Goal: Task Accomplishment & Management: Use online tool/utility

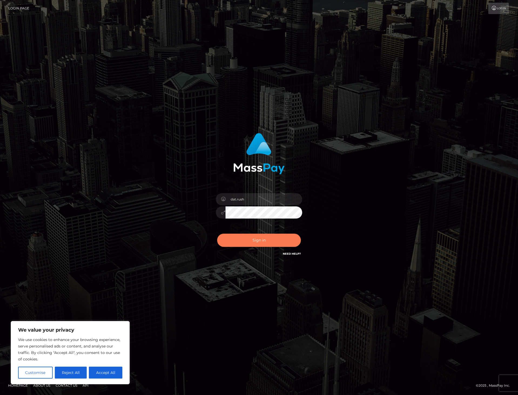
click at [248, 240] on button "Sign in" at bounding box center [259, 240] width 84 height 13
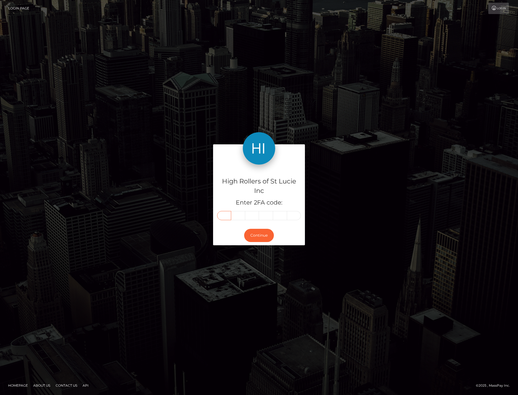
click at [226, 218] on input "text" at bounding box center [224, 215] width 14 height 9
type input "5"
type input "1"
type input "4"
type input "9"
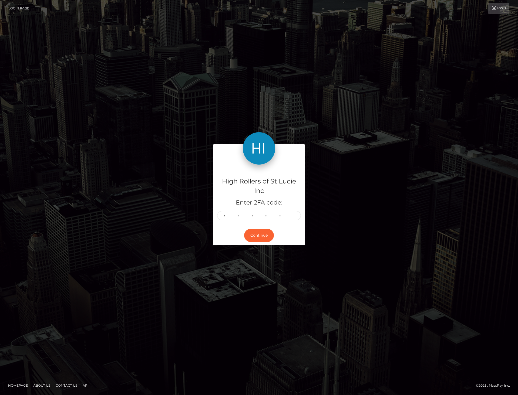
type input "9"
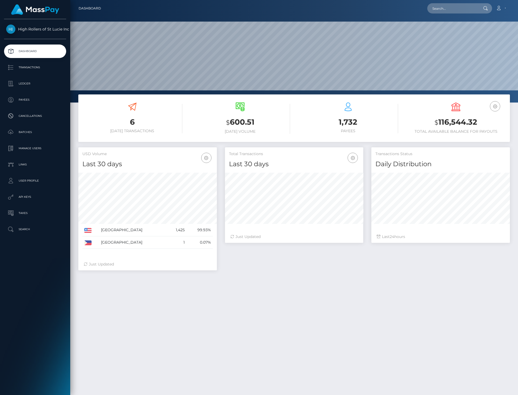
scroll to position [96, 138]
click at [44, 70] on p "Transactions" at bounding box center [35, 67] width 58 height 8
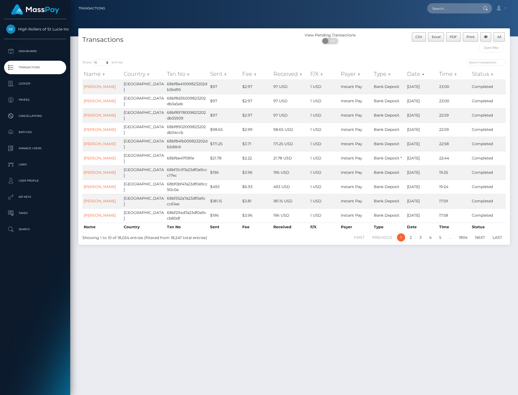
click at [402, 48] on div "CSV Excel PDF Print All" at bounding box center [456, 43] width 108 height 23
click at [161, 43] on h4 "Transactions" at bounding box center [186, 39] width 208 height 9
click at [154, 27] on div at bounding box center [294, 18] width 448 height 36
click at [412, 269] on div "Transactions View Pending Transactions ON OFF CSV Excel PDF Print All Show 10 2…" at bounding box center [294, 209] width 448 height 362
click at [178, 260] on div "Transactions View Pending Transactions ON OFF CSV Excel PDF Print All Show 10 2…" at bounding box center [294, 209] width 448 height 362
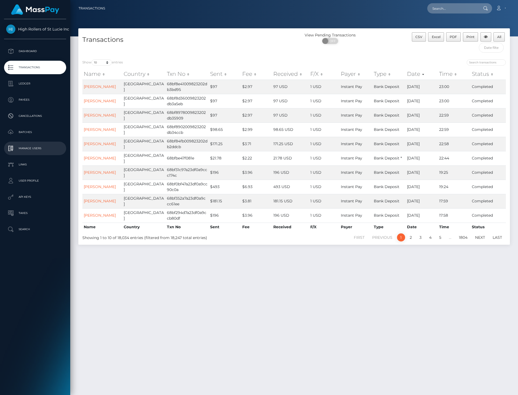
click at [43, 150] on p "Manage Users" at bounding box center [35, 149] width 58 height 8
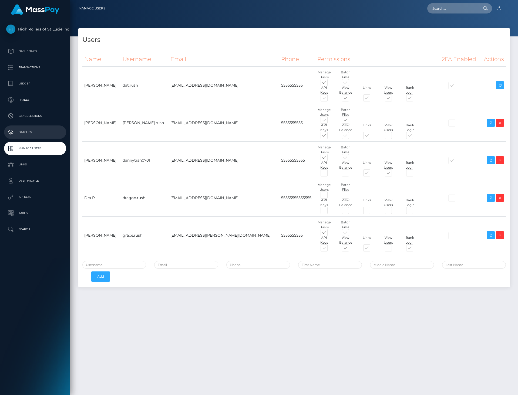
click at [36, 126] on link "Batches" at bounding box center [35, 133] width 62 height 14
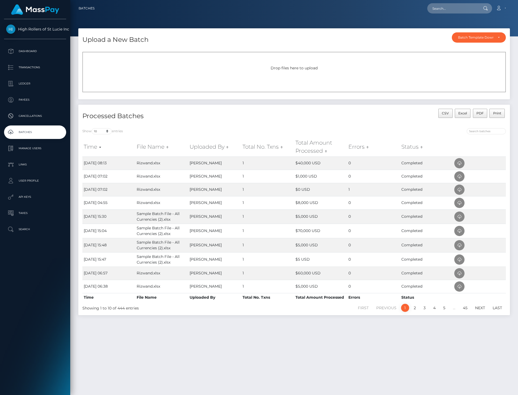
click at [192, 77] on div "Drop files here to upload" at bounding box center [294, 72] width 424 height 41
